Goal: Find specific fact: Find contact information

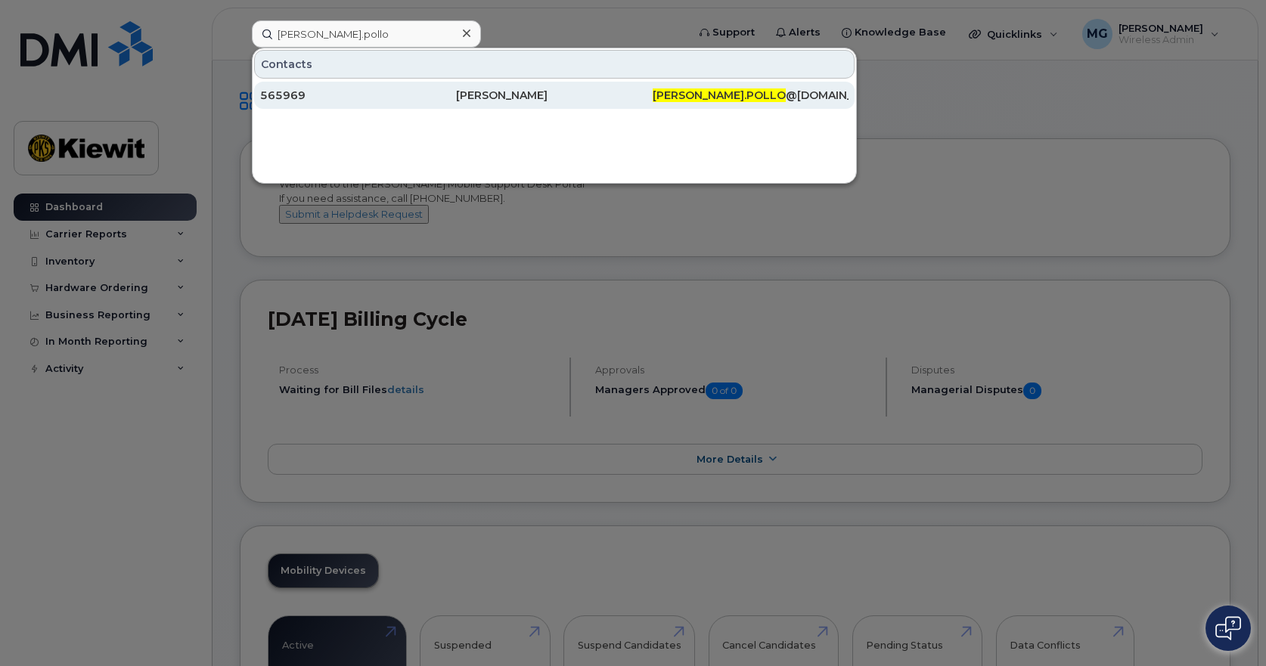
click at [324, 91] on div "565969" at bounding box center [358, 95] width 196 height 15
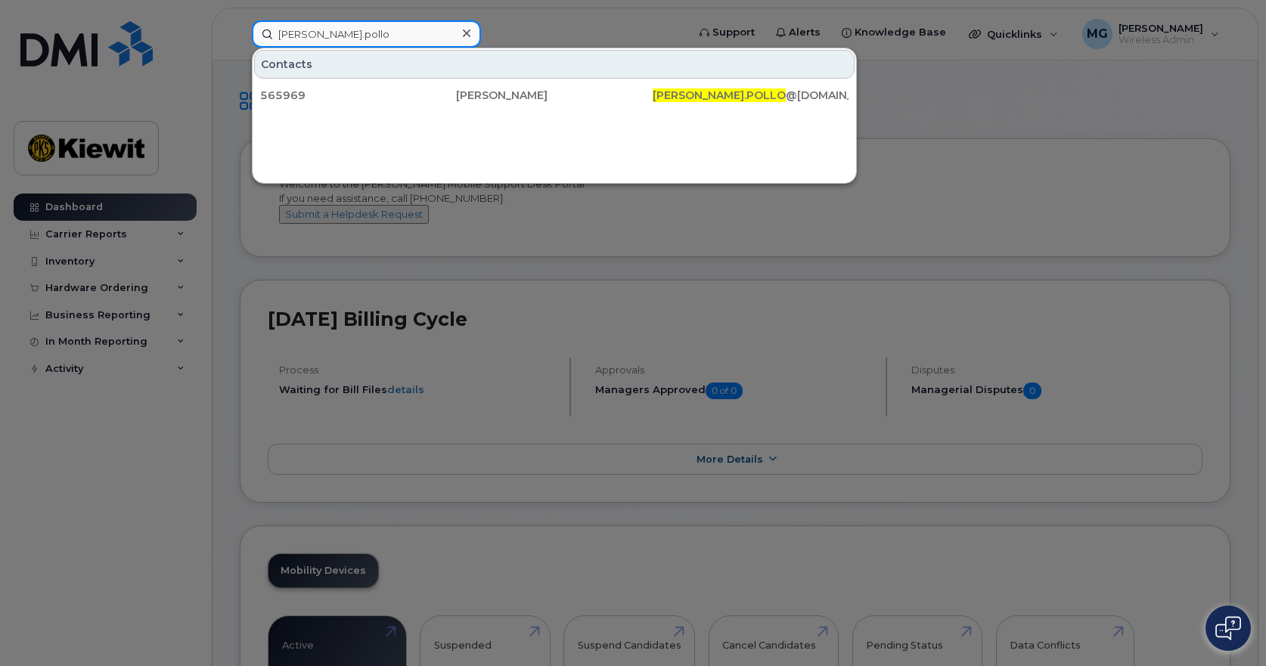
drag, startPoint x: 355, startPoint y: 33, endPoint x: 48, endPoint y: 29, distance: 306.2
click at [240, 29] on div "anthony.pollo Contacts 565969 Anthony Pollo ANTHONY.POLLO @GANOTEC.COM" at bounding box center [464, 33] width 449 height 27
type input "Pollo"
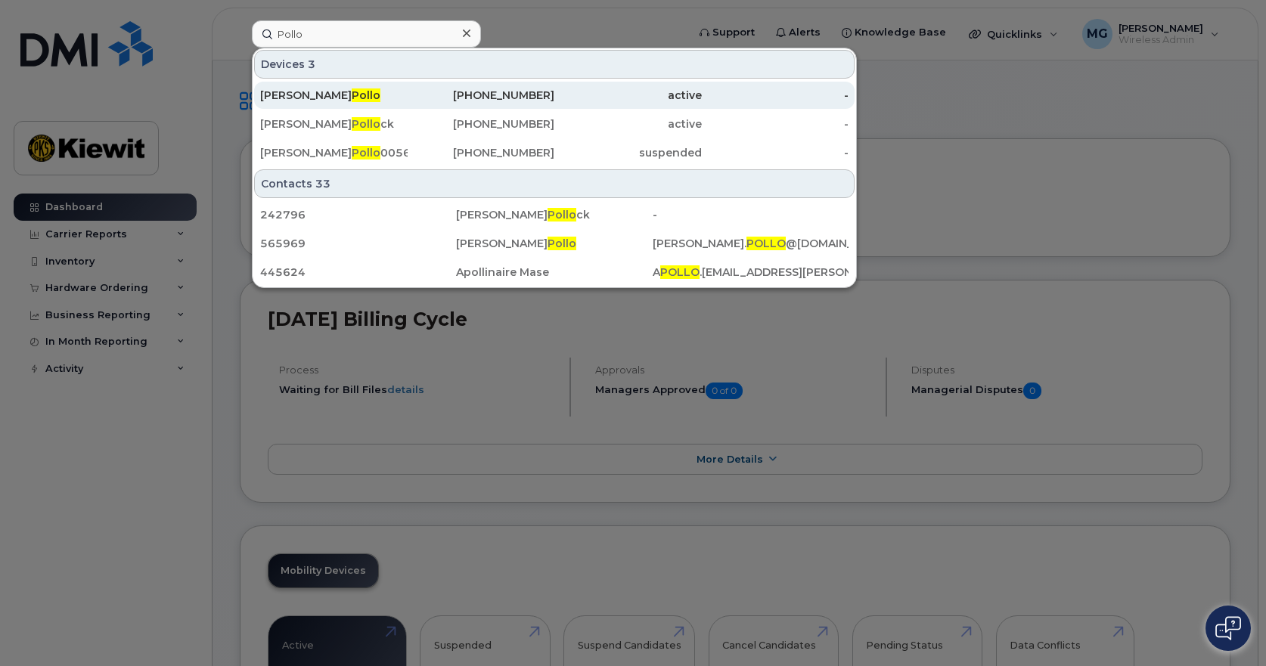
click at [542, 95] on div "416-845-3601" at bounding box center [481, 95] width 147 height 15
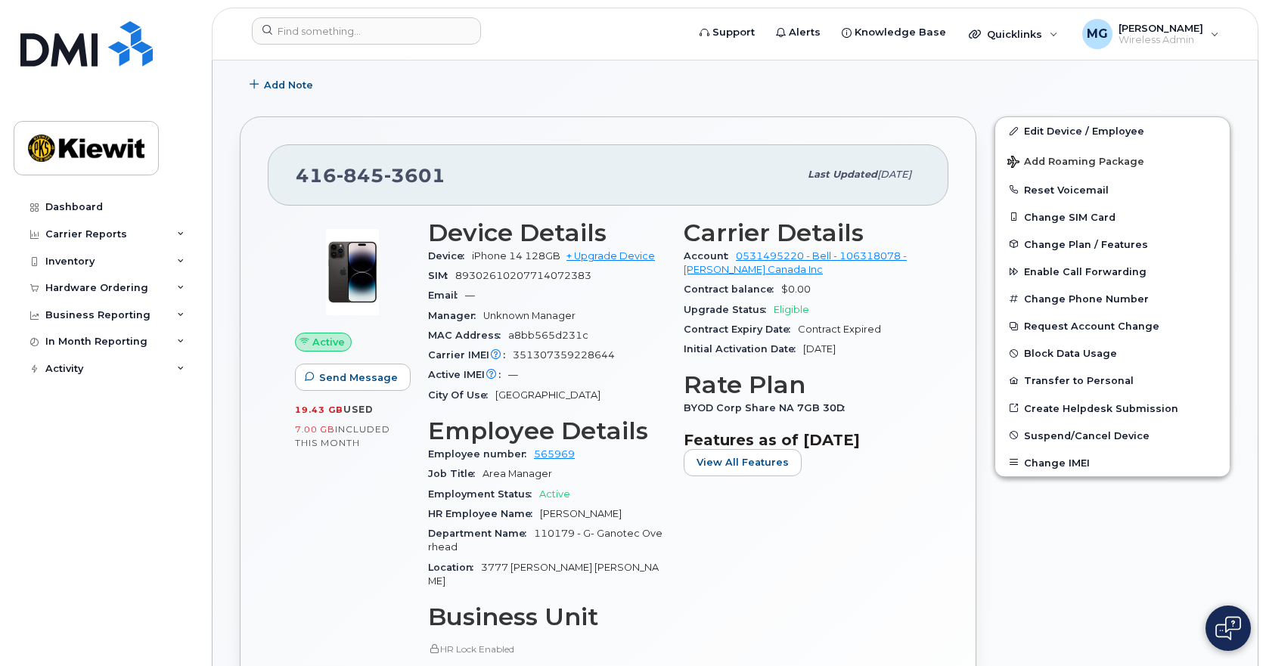
scroll to position [227, 0]
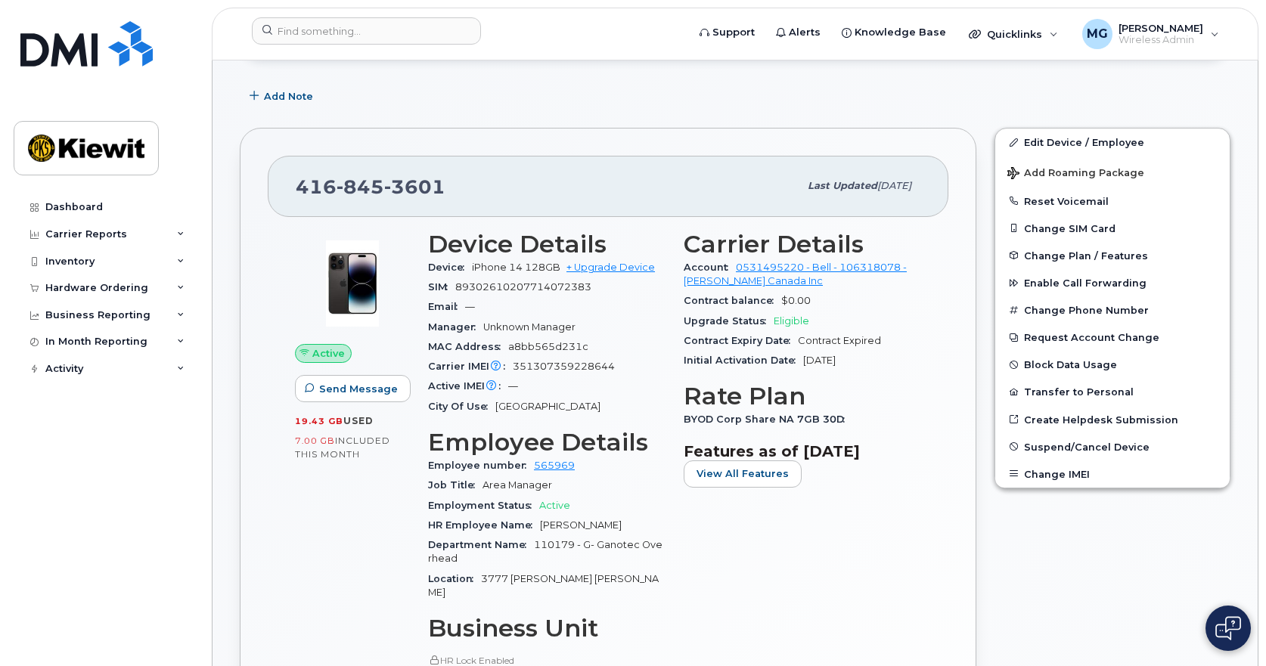
drag, startPoint x: 290, startPoint y: 425, endPoint x: 389, endPoint y: 424, distance: 99.1
click at [389, 424] on div "Active Send Message 19.43 GB  used 7.00 GB  included this month" at bounding box center [352, 547] width 133 height 650
click at [384, 422] on div "19.43 GB  used" at bounding box center [352, 421] width 115 height 14
